Goal: Check status

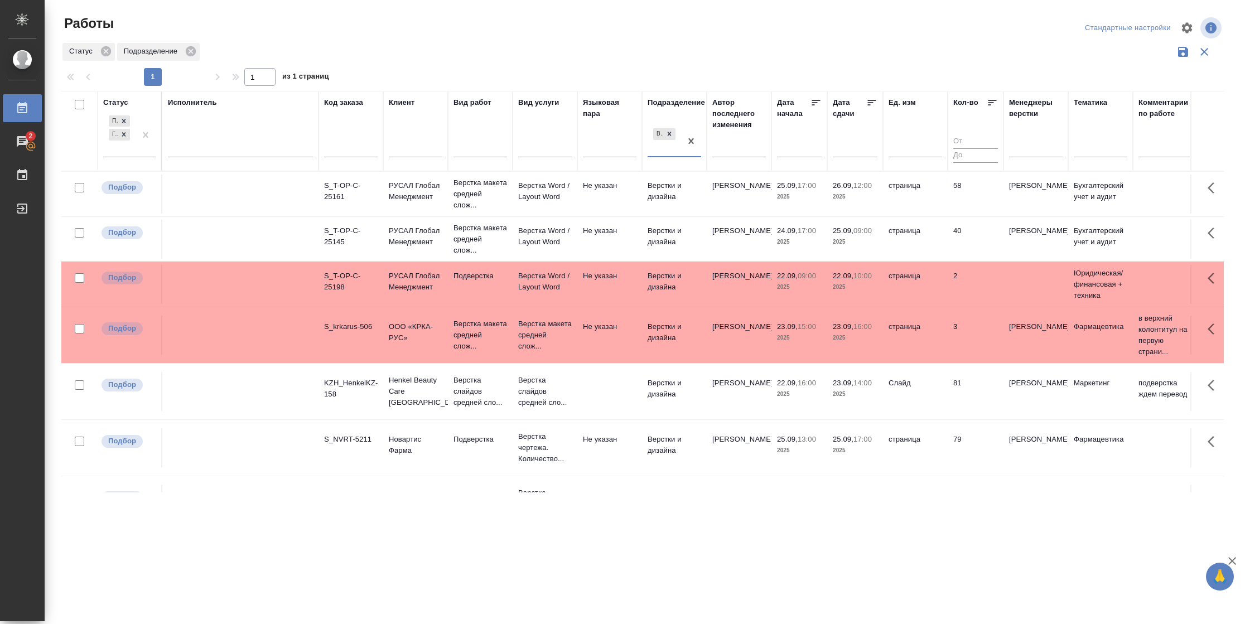
click at [852, 203] on td "26.09, 12:00 2025" at bounding box center [855, 194] width 56 height 39
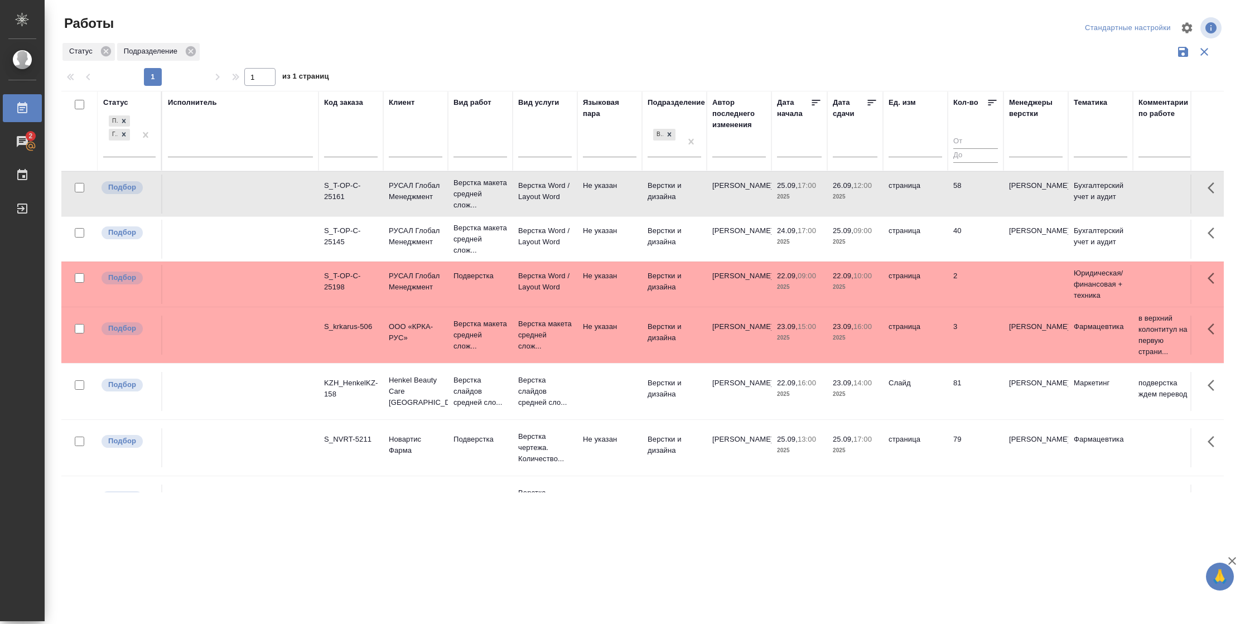
click at [852, 203] on td "26.09, 12:00 2025" at bounding box center [855, 194] width 56 height 39
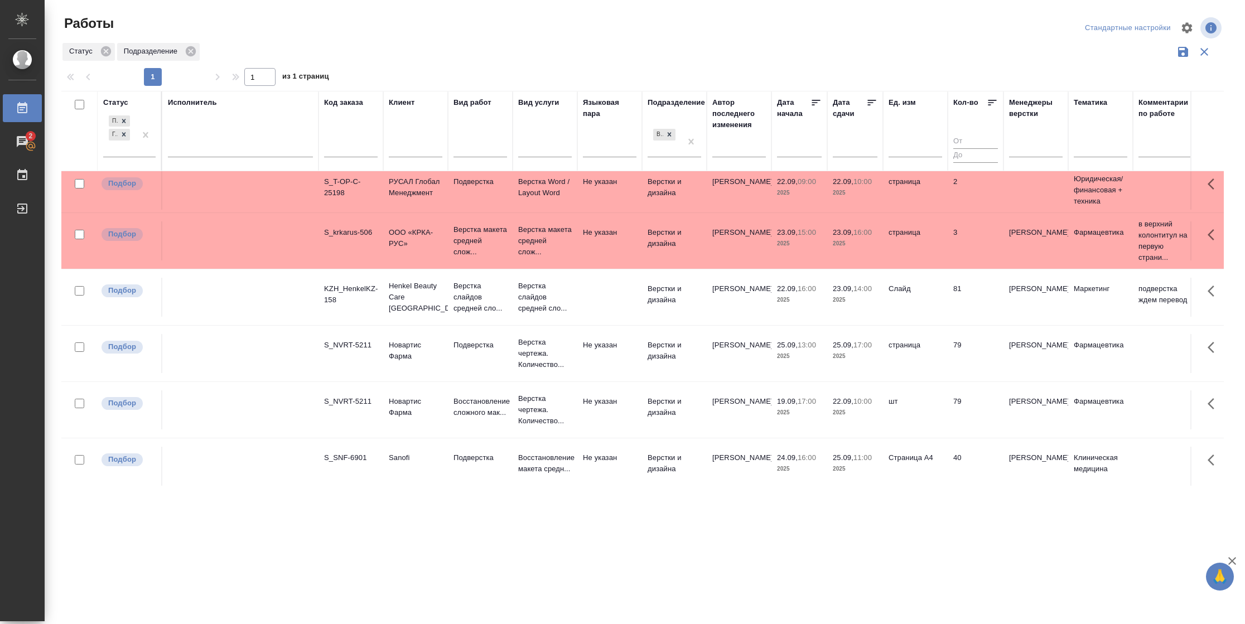
scroll to position [85, 0]
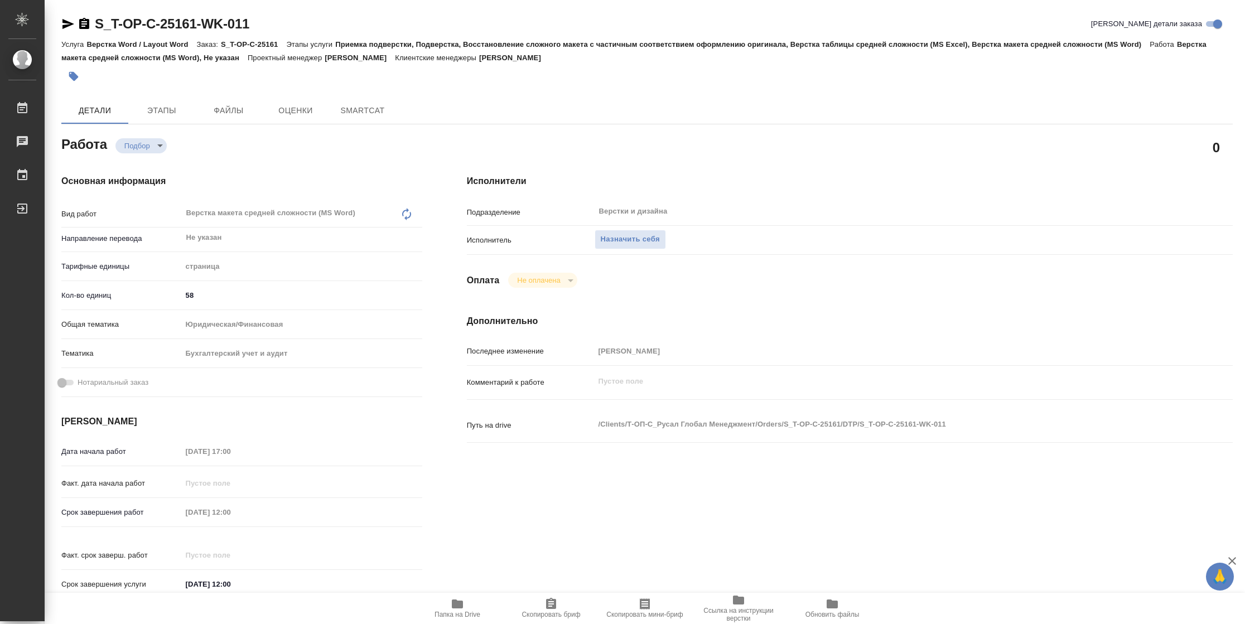
type textarea "x"
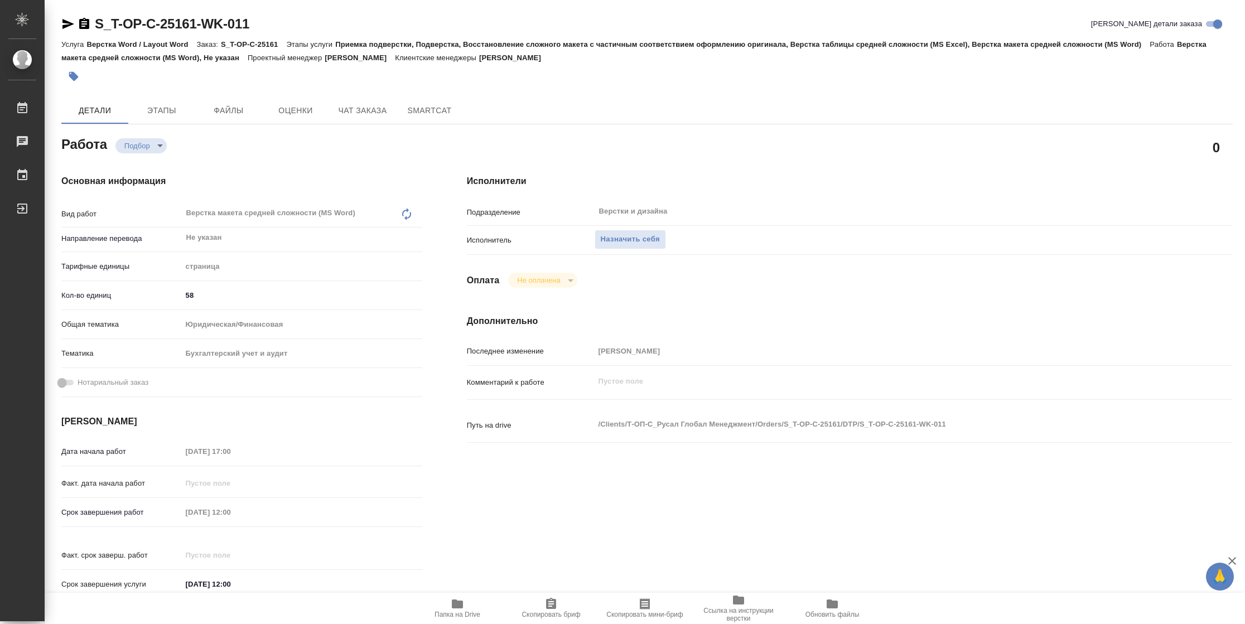
click at [459, 609] on icon "button" at bounding box center [457, 603] width 13 height 13
type textarea "x"
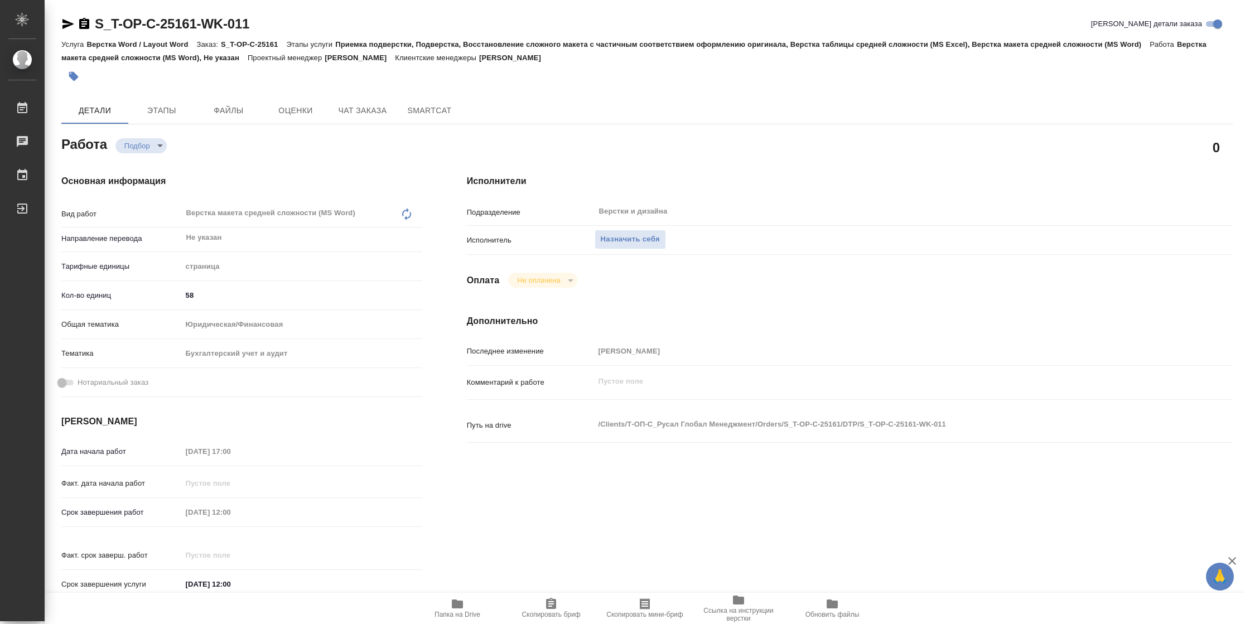
type textarea "x"
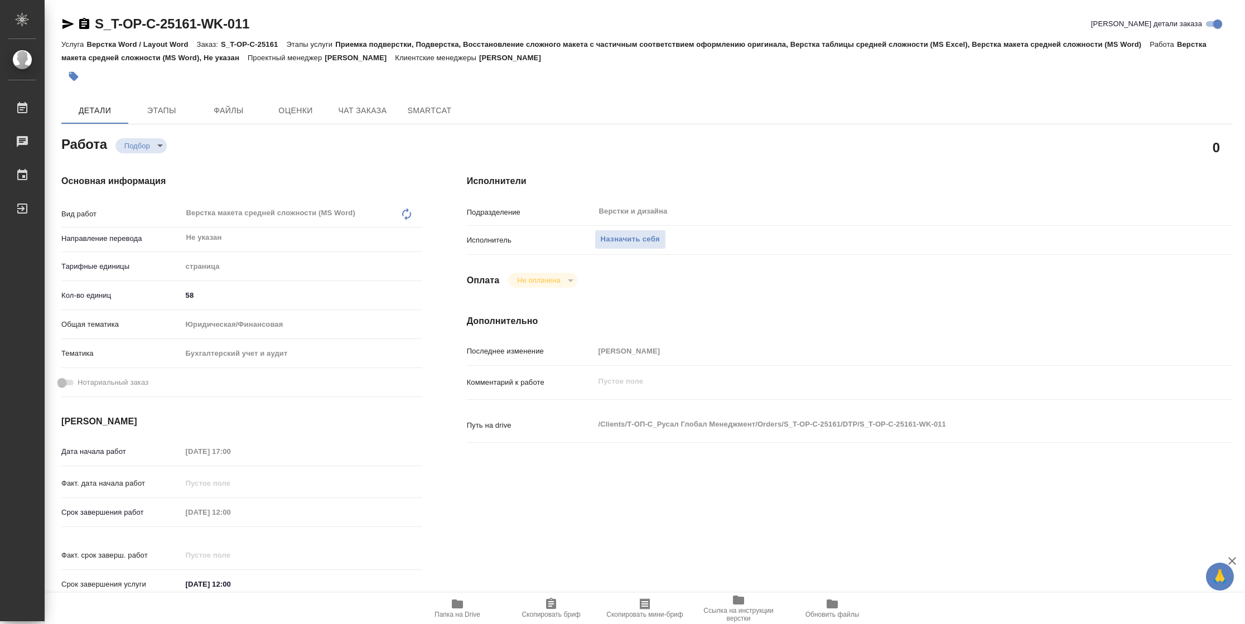
type textarea "x"
